Goal: Task Accomplishment & Management: Complete application form

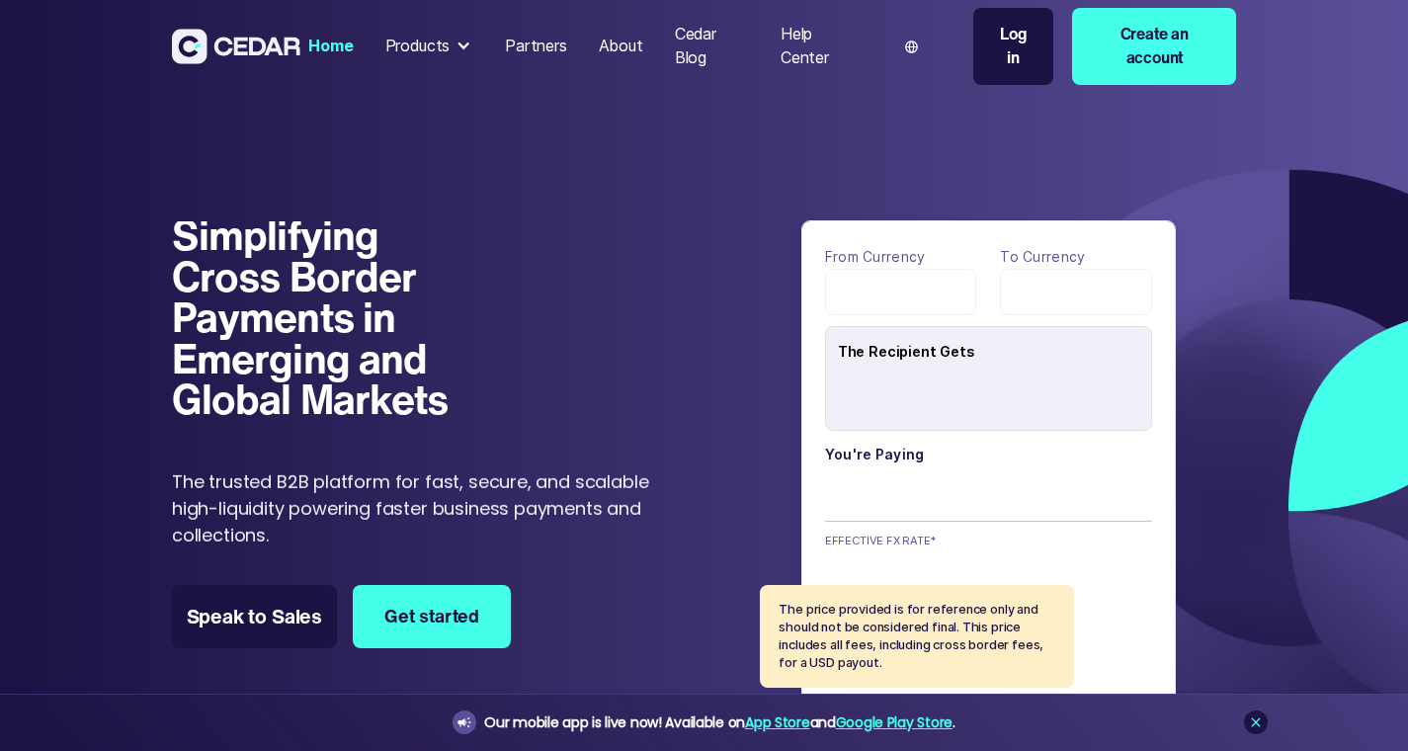
type input "******"
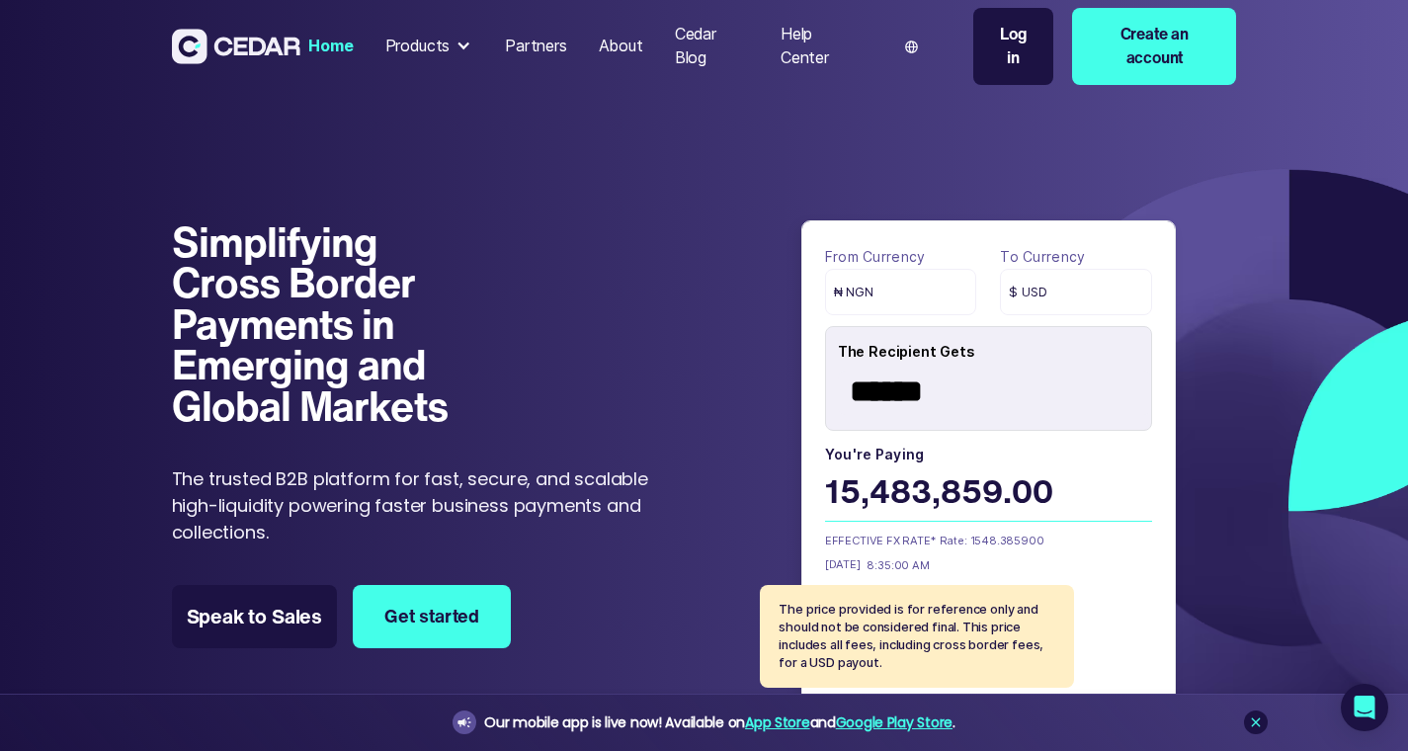
click at [1225, 57] on link "Create an account" at bounding box center [1154, 46] width 164 height 77
